Goal: Information Seeking & Learning: Learn about a topic

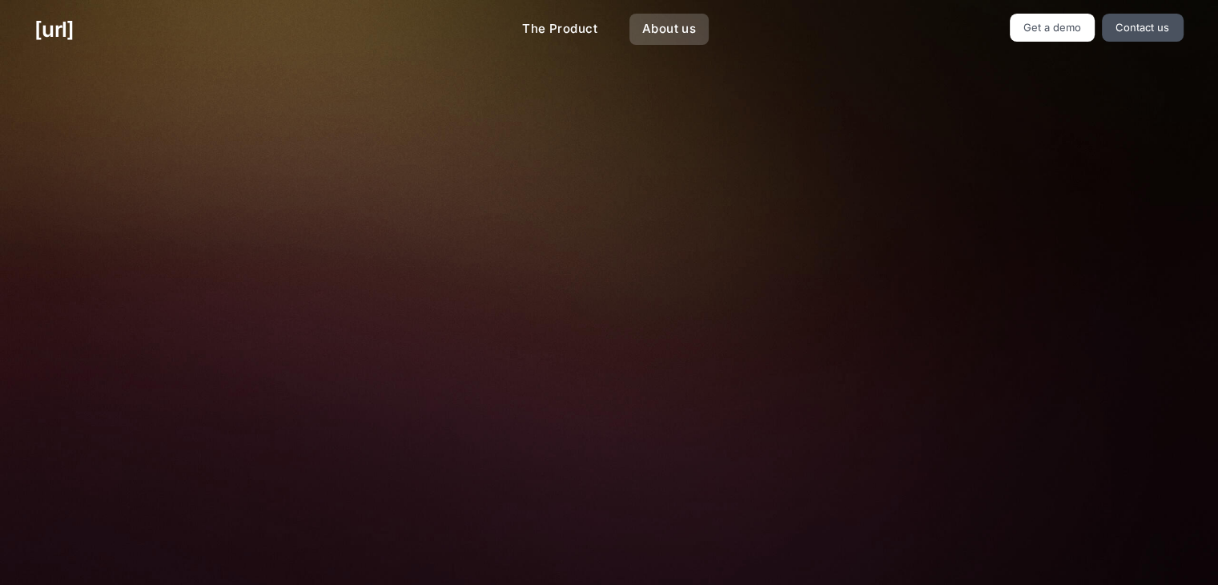
click at [686, 28] on link "About us" at bounding box center [668, 29] width 79 height 31
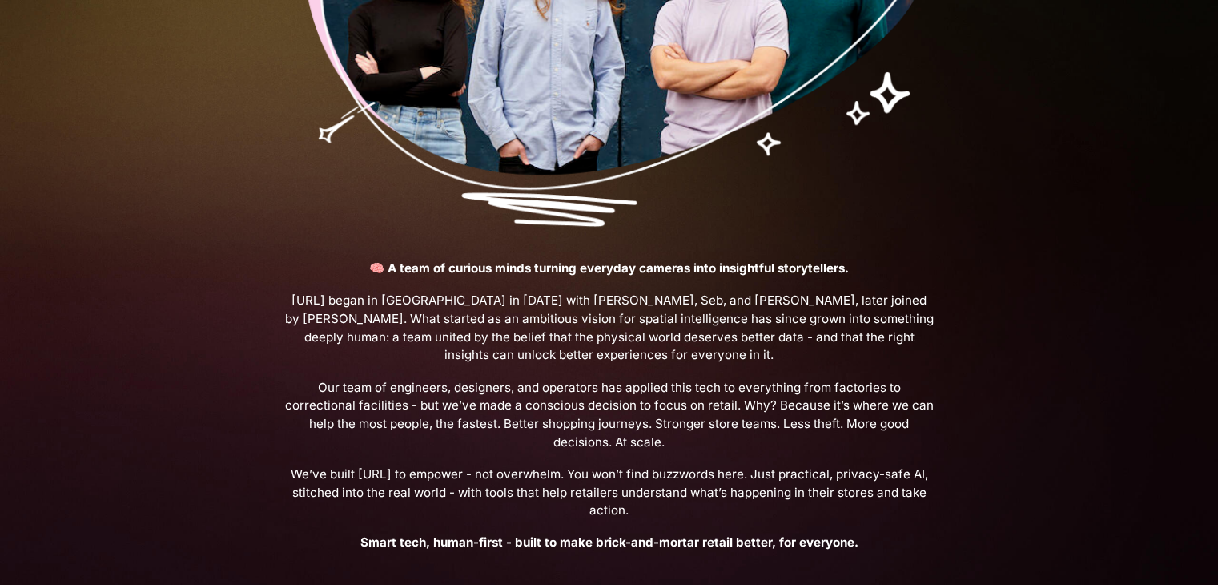
scroll to position [320, 0]
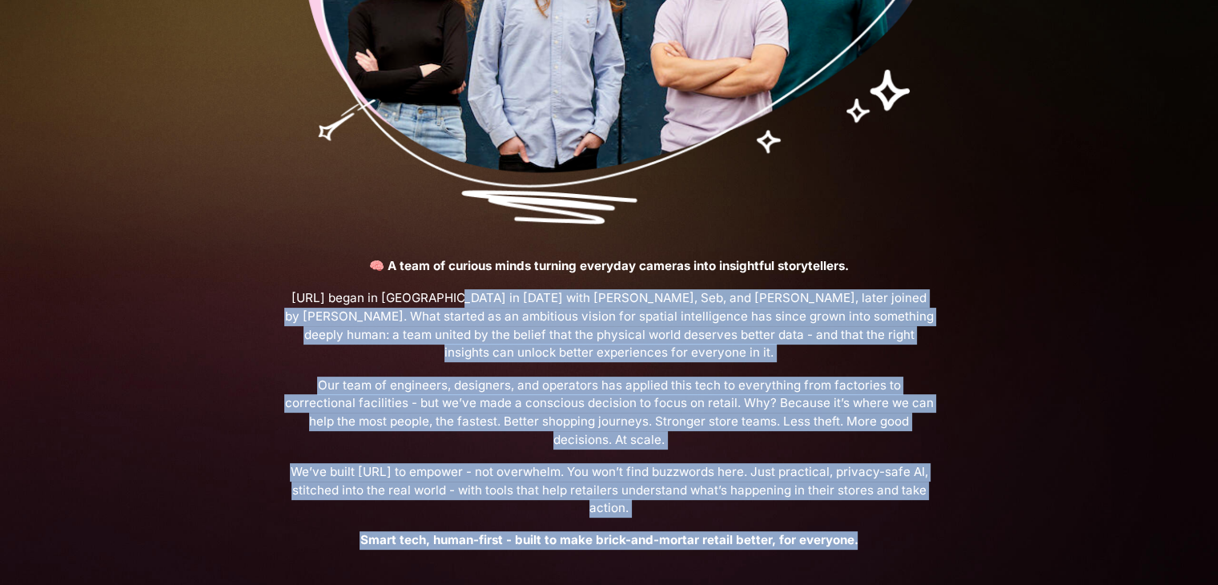
drag, startPoint x: 449, startPoint y: 299, endPoint x: 979, endPoint y: 509, distance: 569.7
click at [979, 509] on div "👋 Hi, we’re [URL] 🧠 A team of curious minds turning everyday cameras into insig…" at bounding box center [609, 163] width 1218 height 849
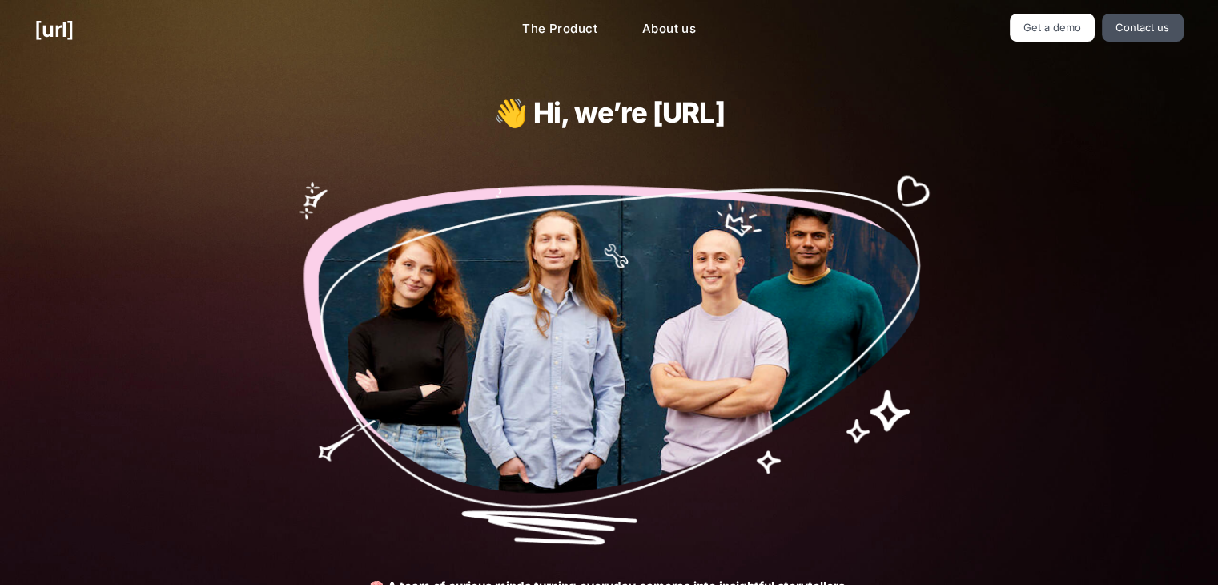
scroll to position [0, 0]
click at [583, 26] on link "The Product" at bounding box center [559, 29] width 101 height 31
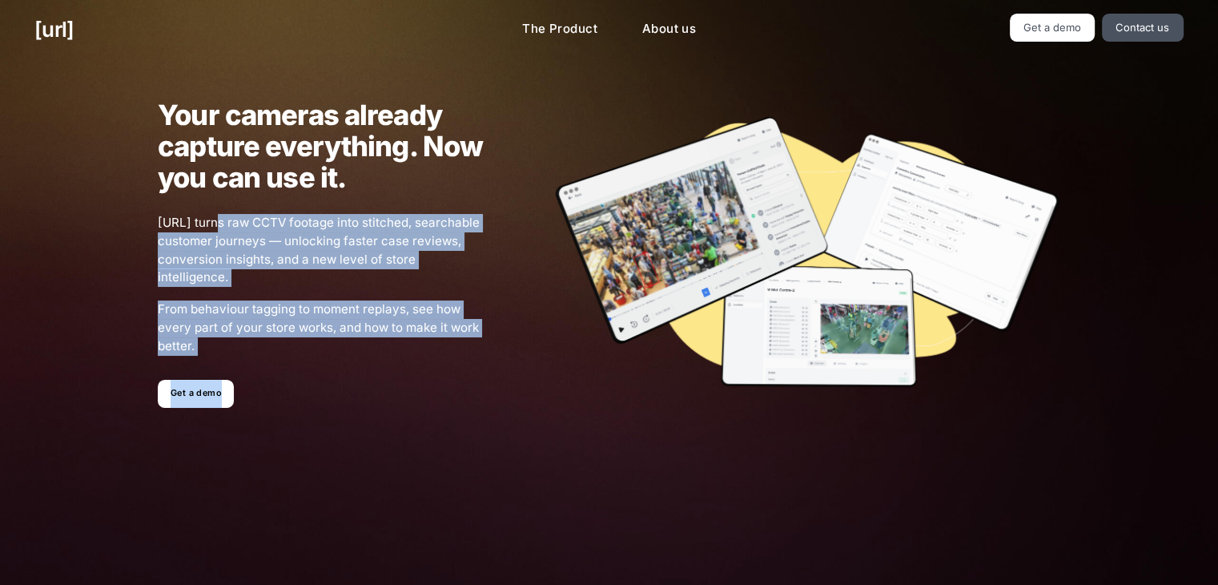
drag, startPoint x: 211, startPoint y: 223, endPoint x: 501, endPoint y: 339, distance: 312.3
click at [501, 339] on div "Your cameras already capture everything. Now you can use it. [URL] turns raw CC…" at bounding box center [608, 253] width 971 height 364
click at [501, 339] on div at bounding box center [772, 253] width 576 height 276
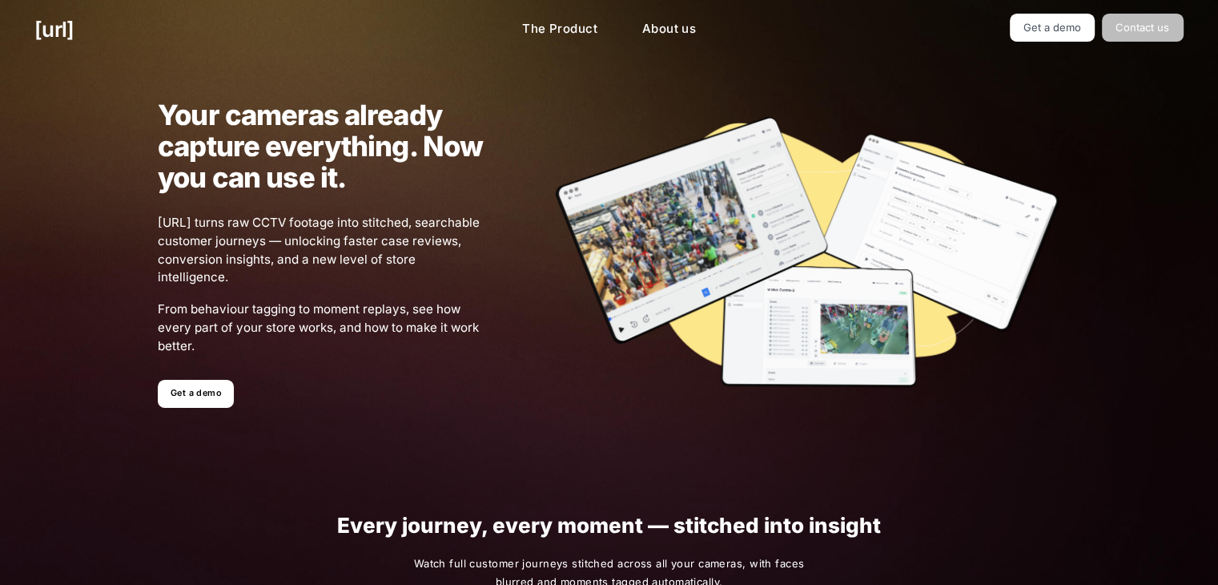
click at [1160, 19] on link "Contact us" at bounding box center [1143, 28] width 82 height 28
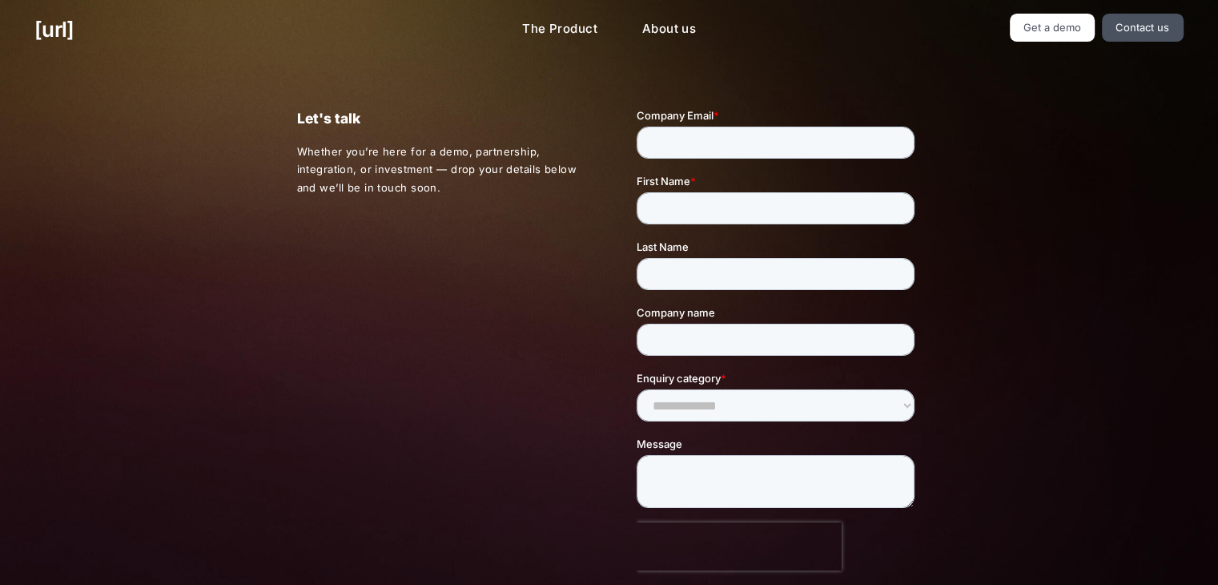
scroll to position [392, 0]
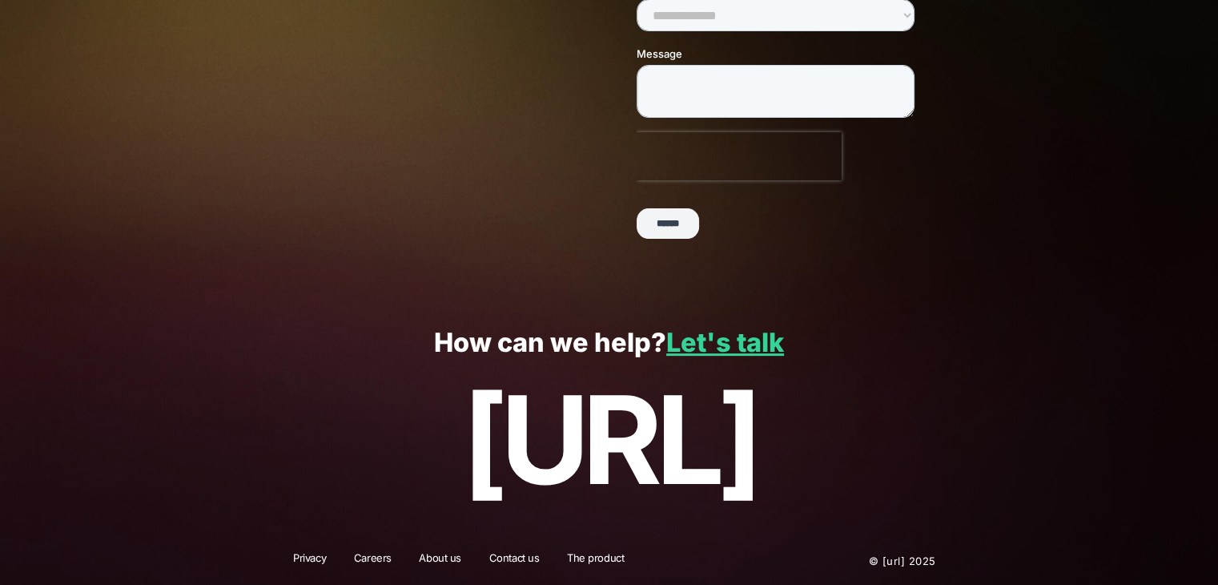
click at [397, 555] on link "Careers" at bounding box center [373, 560] width 58 height 21
